Goal: Find specific page/section: Find specific page/section

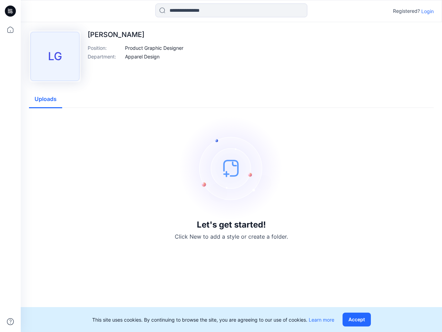
click at [221, 166] on img at bounding box center [232, 168] width 104 height 104
click at [11, 11] on icon at bounding box center [11, 11] width 3 height 0
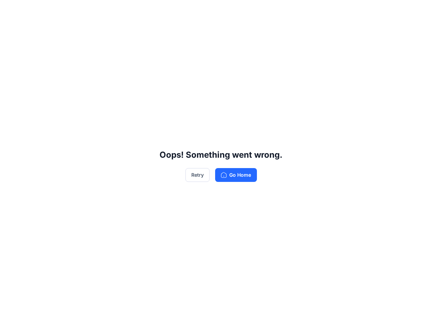
click at [10, 321] on div "Oops! Something went wrong. Retry Go Home" at bounding box center [221, 166] width 442 height 332
click at [232, 10] on div "Oops! Something went wrong. Retry Go Home" at bounding box center [221, 166] width 442 height 332
click at [428, 11] on div "Oops! Something went wrong. Retry Go Home" at bounding box center [221, 166] width 442 height 332
click at [155, 48] on div "Oops! Something went wrong. Retry Go Home" at bounding box center [221, 166] width 442 height 332
click at [142, 56] on div "Oops! Something went wrong. Retry Go Home" at bounding box center [221, 166] width 442 height 332
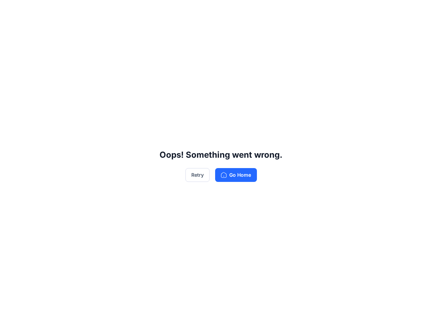
click at [46, 99] on div "Oops! Something went wrong. Retry Go Home" at bounding box center [221, 166] width 442 height 332
click at [358, 319] on div "Oops! Something went wrong. Retry Go Home" at bounding box center [221, 166] width 442 height 332
